Goal: Task Accomplishment & Management: Manage account settings

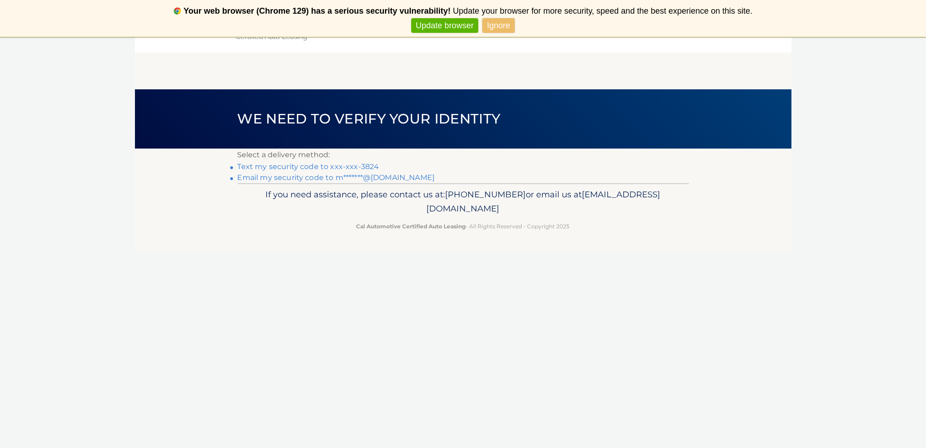
click at [349, 165] on link "Text my security code to xxx-xxx-3824" at bounding box center [308, 166] width 142 height 9
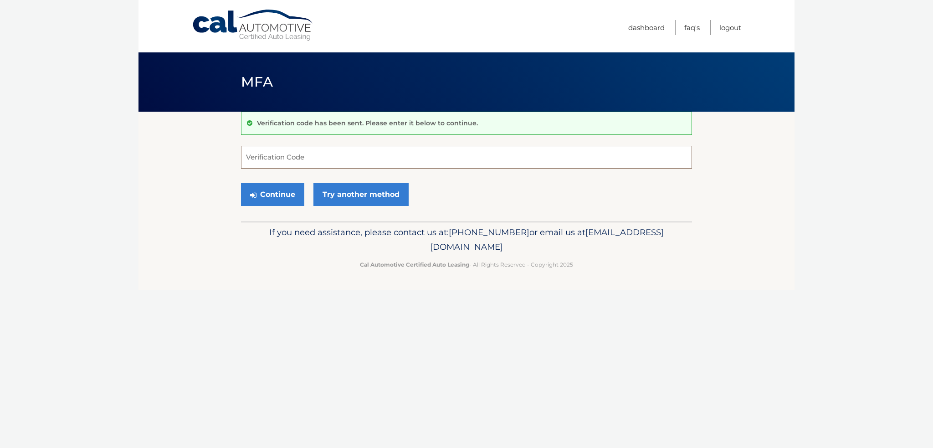
click at [346, 158] on input "Verification Code" at bounding box center [466, 157] width 451 height 23
type input "803605"
click at [241, 183] on button "Continue" at bounding box center [272, 194] width 63 height 23
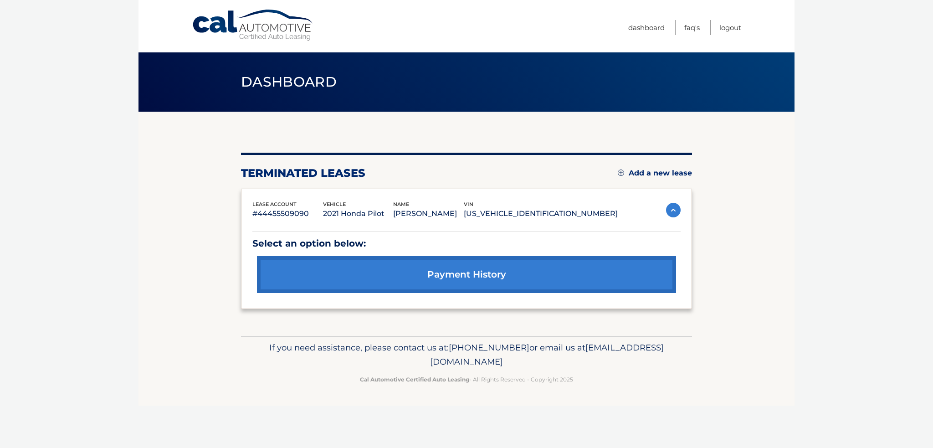
click at [447, 275] on link "payment history" at bounding box center [466, 274] width 419 height 37
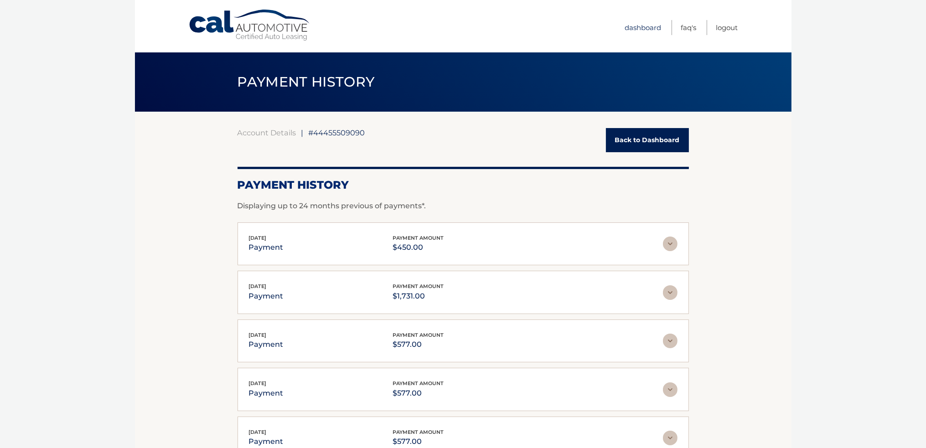
click at [642, 27] on link "Dashboard" at bounding box center [643, 27] width 36 height 15
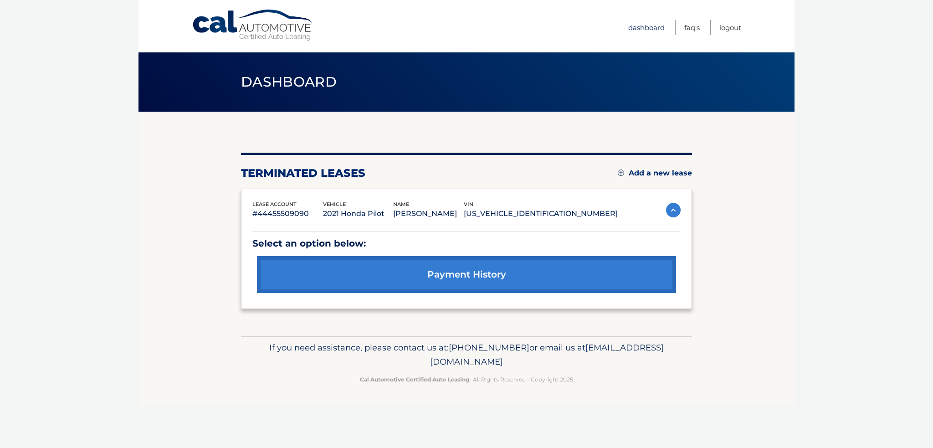
click at [647, 27] on link "Dashboard" at bounding box center [647, 27] width 36 height 15
click at [693, 28] on link "FAQ's" at bounding box center [692, 27] width 15 height 15
click at [729, 29] on link "Logout" at bounding box center [731, 27] width 22 height 15
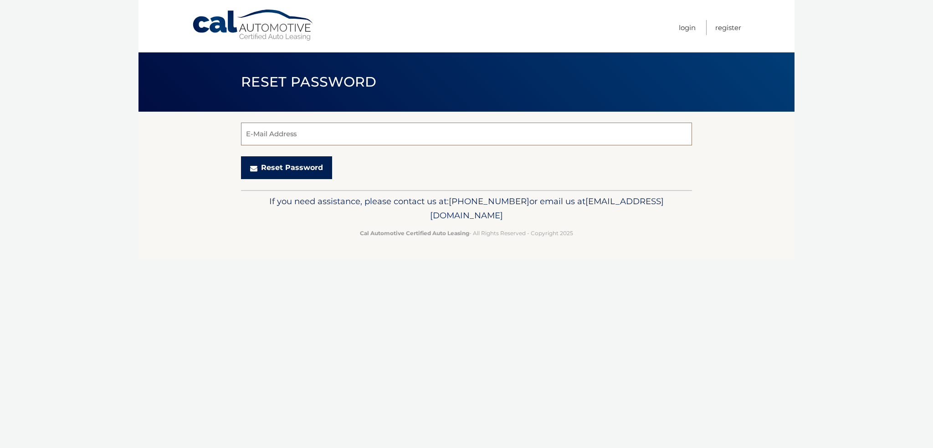
type input "[EMAIL_ADDRESS][DOMAIN_NAME]"
click at [288, 170] on button "Reset Password" at bounding box center [286, 167] width 91 height 23
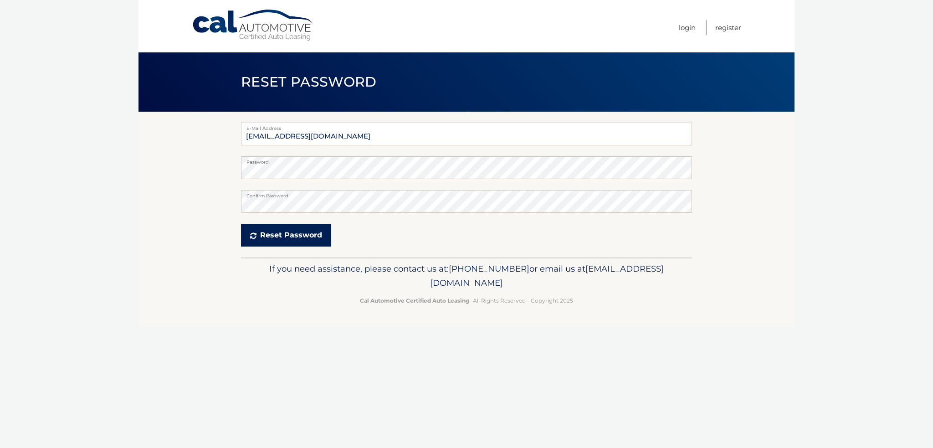
click at [262, 234] on button "Reset Password" at bounding box center [286, 235] width 90 height 23
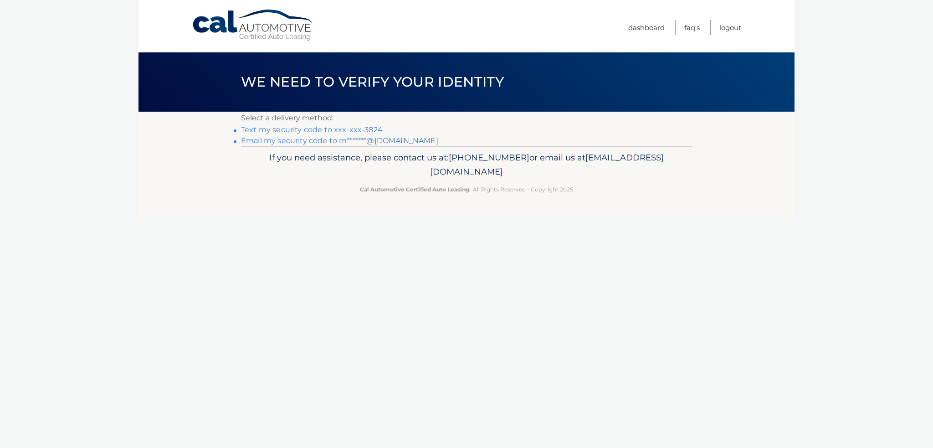
click at [336, 130] on link "Text my security code to xxx-xxx-3824" at bounding box center [312, 129] width 142 height 9
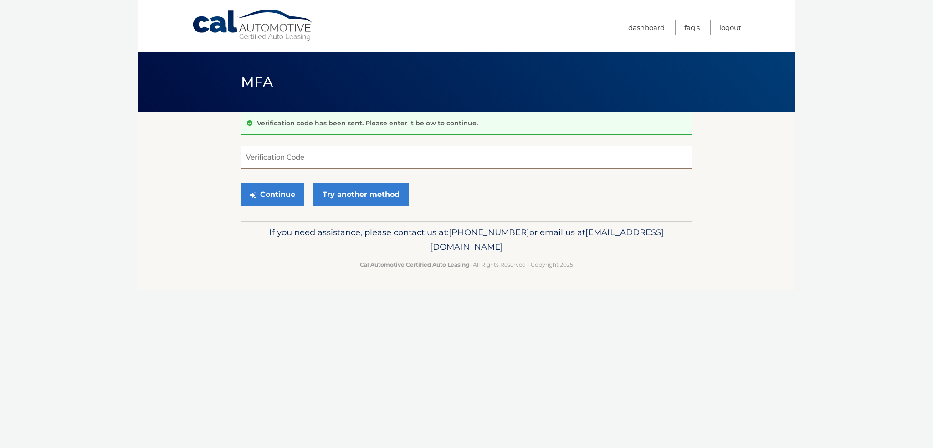
click at [330, 151] on input "Verification Code" at bounding box center [466, 157] width 451 height 23
type input "945198"
click at [241, 183] on button "Continue" at bounding box center [272, 194] width 63 height 23
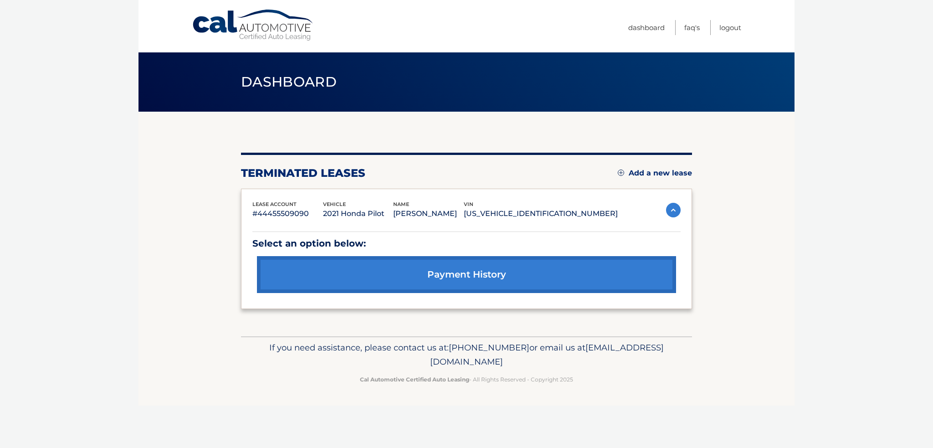
click at [277, 204] on span "lease account" at bounding box center [275, 204] width 44 height 6
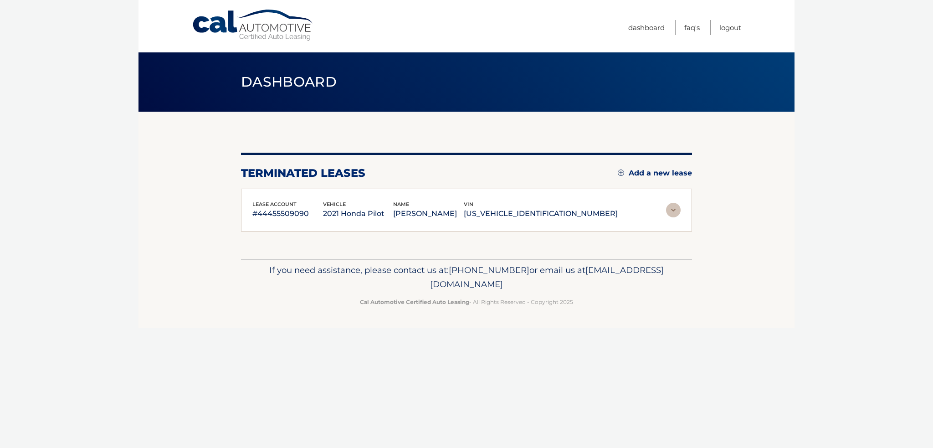
click at [315, 206] on div "lease account #44455509090" at bounding box center [288, 210] width 71 height 21
